Goal: Transaction & Acquisition: Purchase product/service

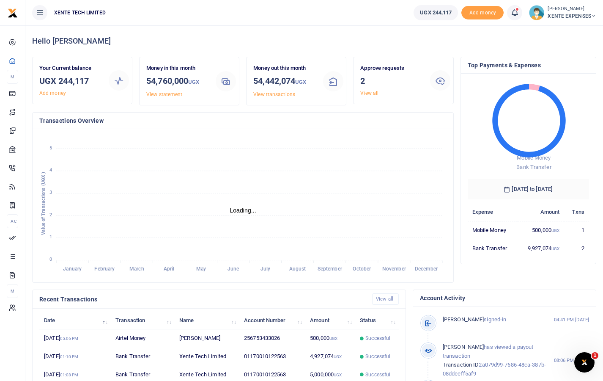
scroll to position [7, 7]
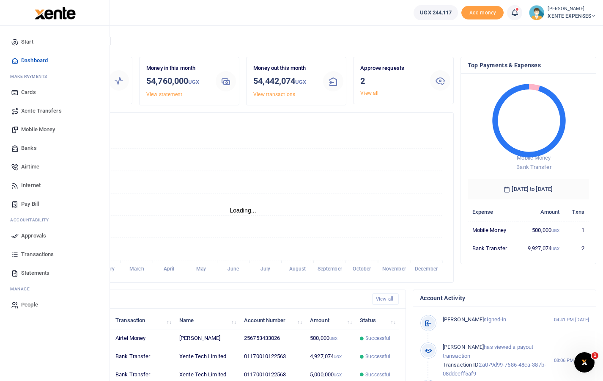
click at [39, 127] on span "Mobile Money" at bounding box center [38, 129] width 34 height 8
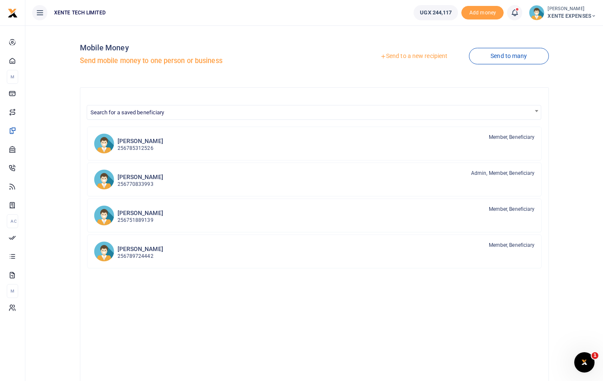
click at [408, 56] on link "Send to a new recipient" at bounding box center [414, 56] width 110 height 15
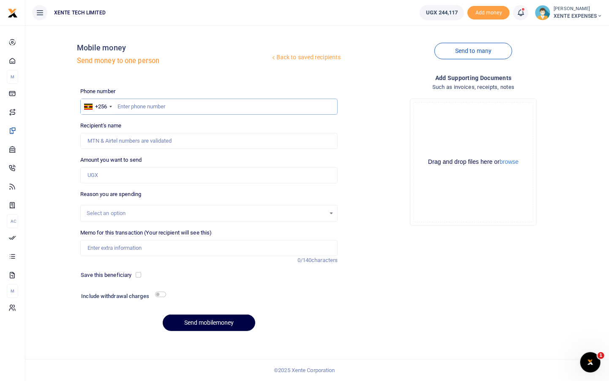
click at [188, 107] on input "text" at bounding box center [209, 107] width 258 height 16
type input "753433026"
click at [386, 113] on div "Drop your files here Drag and drop files here or browse Powered by Uppy" at bounding box center [474, 162] width 258 height 140
type input "Nkurunungi Francis"
drag, startPoint x: 130, startPoint y: 104, endPoint x: 85, endPoint y: 101, distance: 45.3
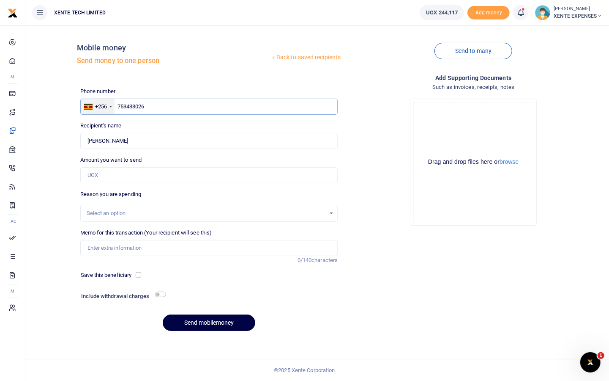
click at [85, 101] on div "+256 Uganda +256 753433026" at bounding box center [209, 107] width 258 height 16
type input "750556374"
type input "Dickens Muhwezi"
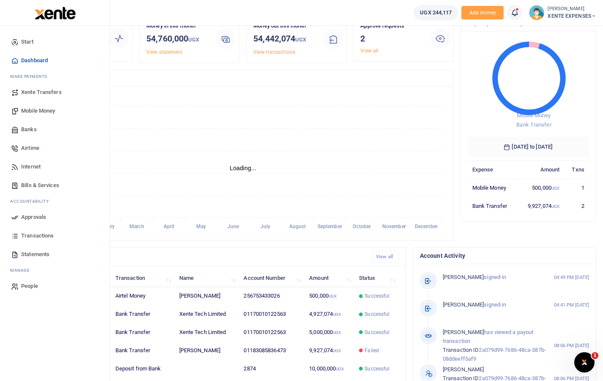
scroll to position [7, 7]
click at [38, 213] on span "Approvals" at bounding box center [33, 217] width 25 height 8
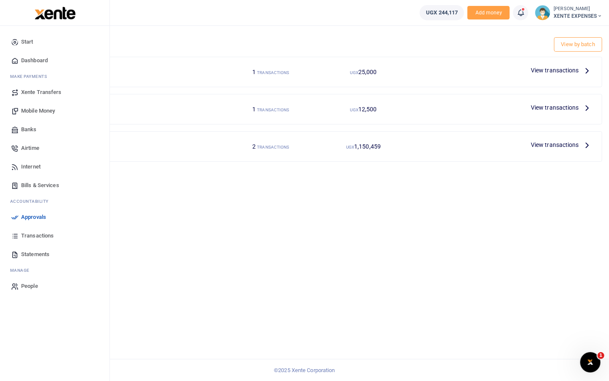
click at [23, 252] on span "Statements" at bounding box center [35, 254] width 28 height 8
